Goal: Information Seeking & Learning: Learn about a topic

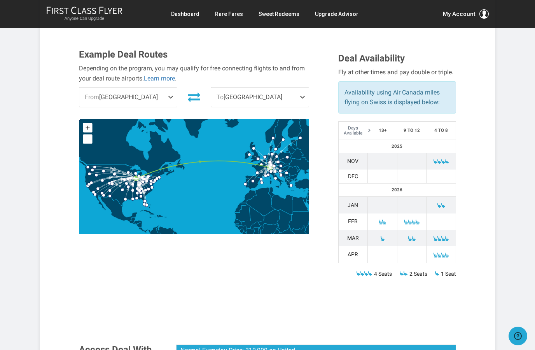
scroll to position [251, 0]
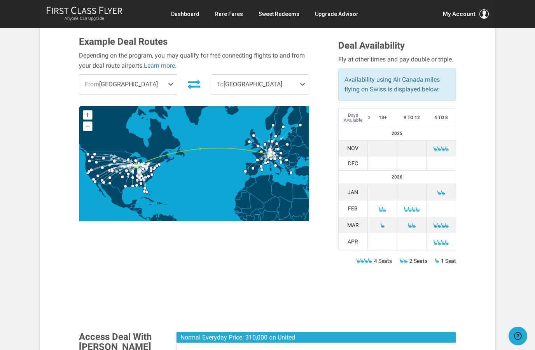
click at [171, 75] on span at bounding box center [172, 84] width 9 height 19
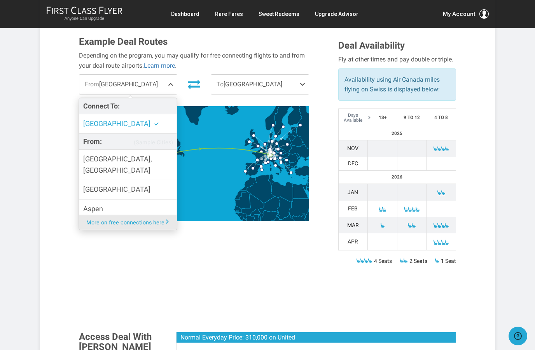
scroll to position [0, 0]
click at [119, 260] on section "Example Deal Routes Depending on the program, you may qualify for free connecti…" at bounding box center [267, 157] width 393 height 256
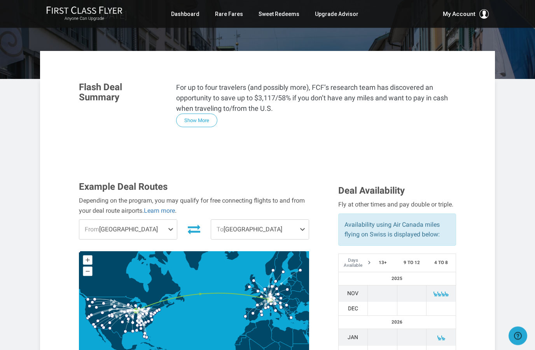
scroll to position [106, 0]
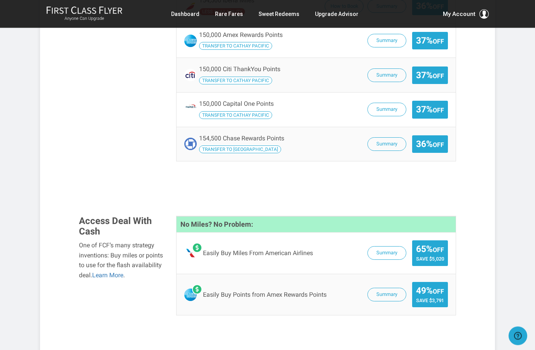
scroll to position [703, 0]
click at [389, 246] on button "Summary" at bounding box center [387, 253] width 39 height 14
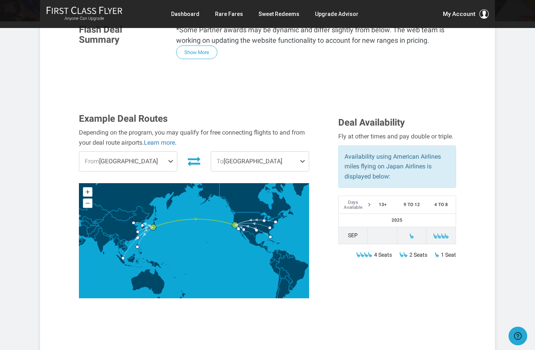
scroll to position [200, 0]
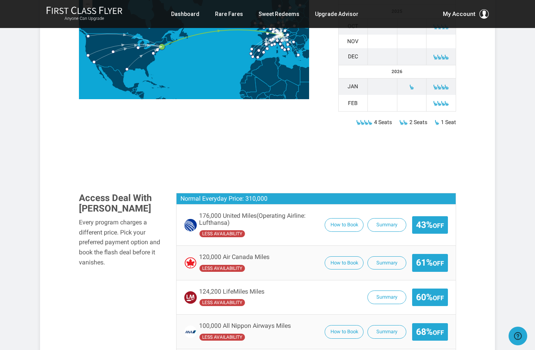
scroll to position [406, 0]
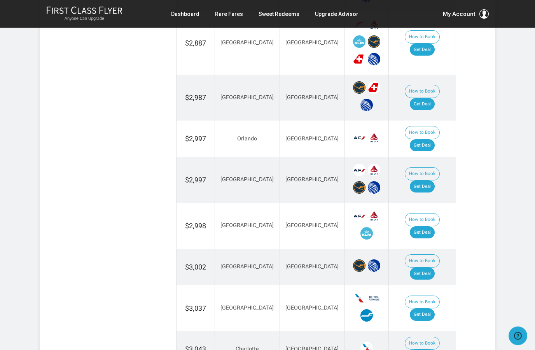
scroll to position [662, 0]
click at [432, 309] on link "Get Deal" at bounding box center [422, 315] width 25 height 12
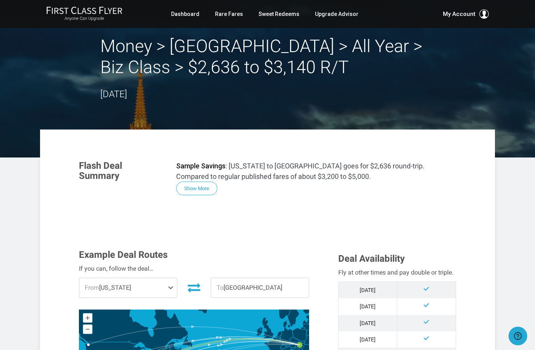
scroll to position [0, 0]
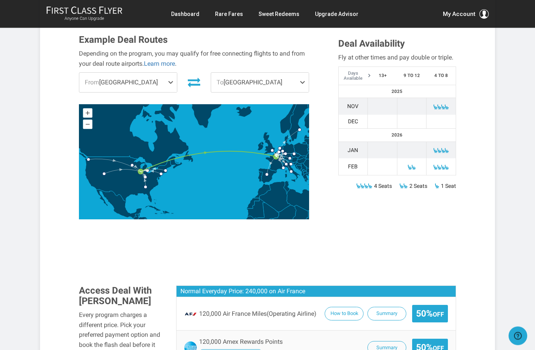
scroll to position [324, 0]
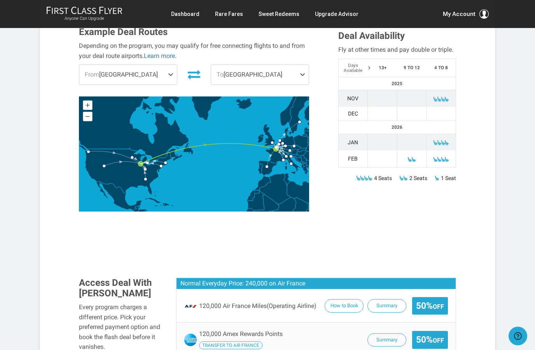
click at [428, 301] on span "50% Off" at bounding box center [430, 306] width 28 height 10
click at [392, 299] on button "Summary" at bounding box center [387, 306] width 39 height 14
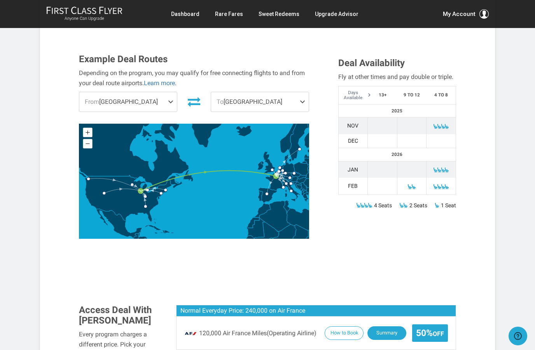
scroll to position [296, 0]
